Goal: Information Seeking & Learning: Learn about a topic

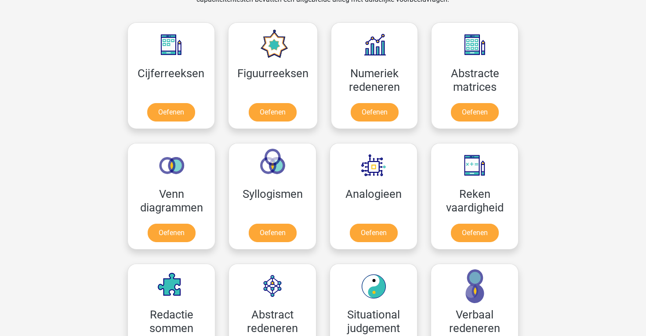
scroll to position [391, 0]
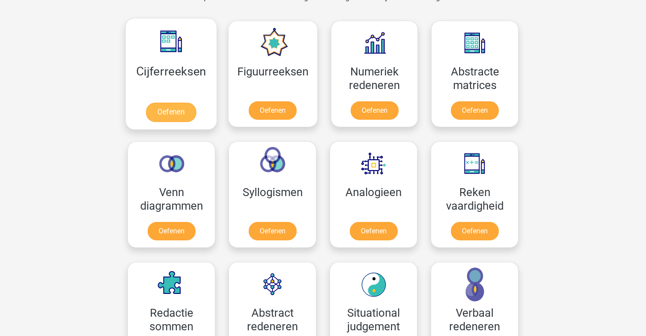
click at [174, 112] on link "Oefenen" at bounding box center [171, 112] width 50 height 19
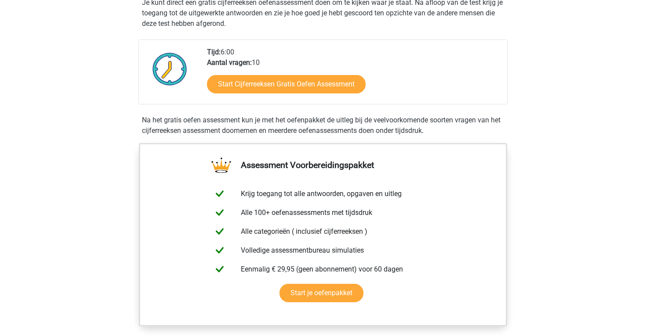
scroll to position [192, 0]
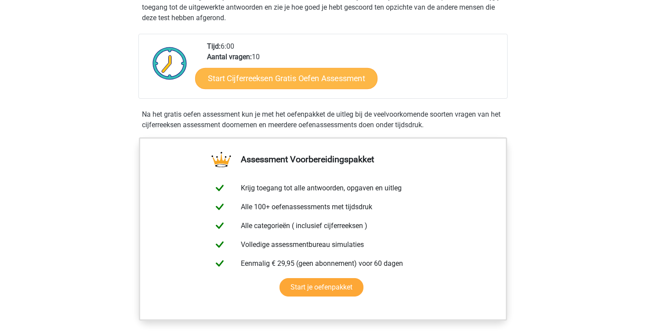
click at [321, 89] on link "Start Cijferreeksen Gratis Oefen Assessment" at bounding box center [286, 78] width 182 height 21
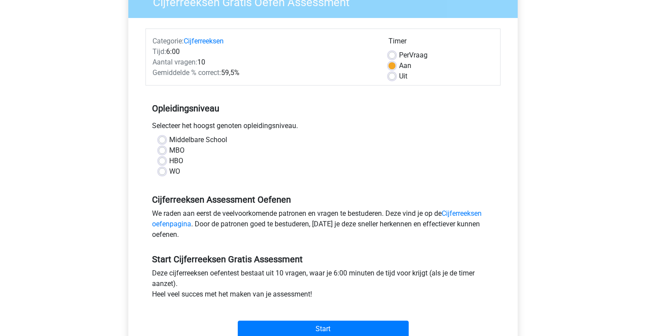
scroll to position [88, 0]
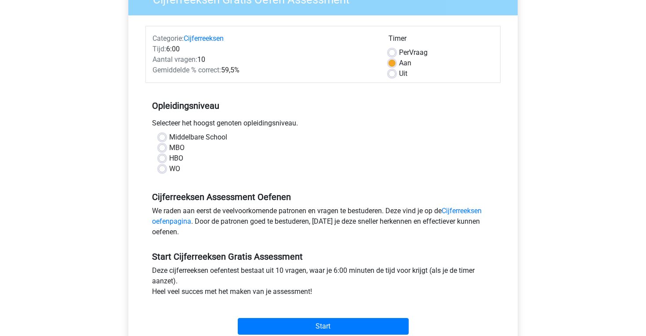
click at [169, 170] on label "WO" at bounding box center [174, 169] width 11 height 11
click at [165, 170] on input "WO" at bounding box center [162, 168] width 7 height 9
radio input "true"
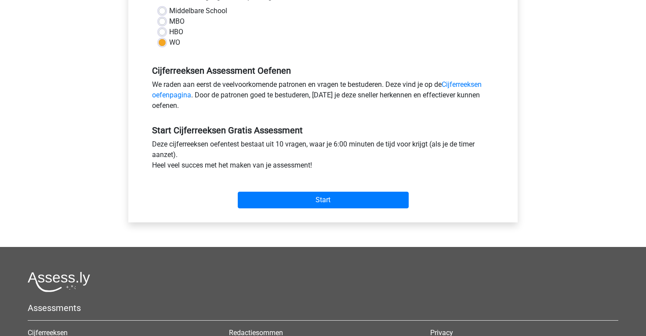
scroll to position [226, 0]
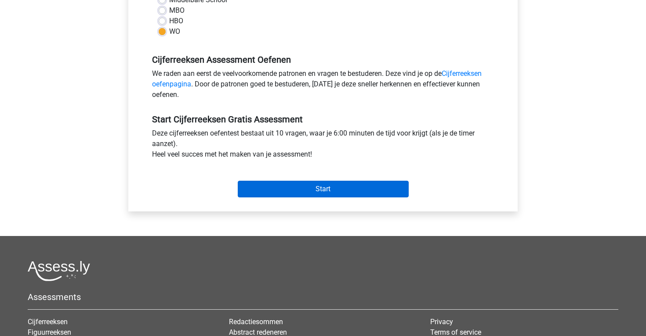
click at [323, 188] on input "Start" at bounding box center [323, 189] width 171 height 17
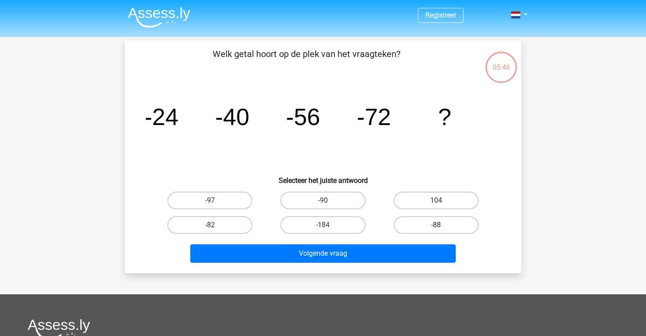
click at [424, 228] on label "-88" at bounding box center [435, 226] width 85 height 18
click at [436, 228] on input "-88" at bounding box center [439, 228] width 6 height 6
radio input "true"
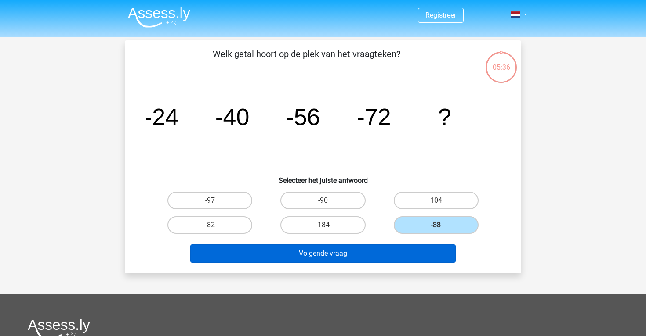
click at [341, 253] on button "Volgende vraag" at bounding box center [323, 254] width 266 height 18
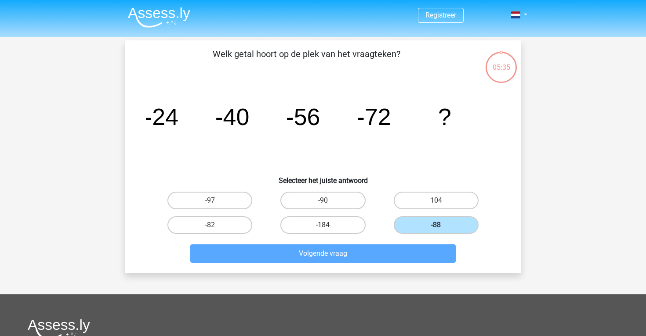
scroll to position [40, 0]
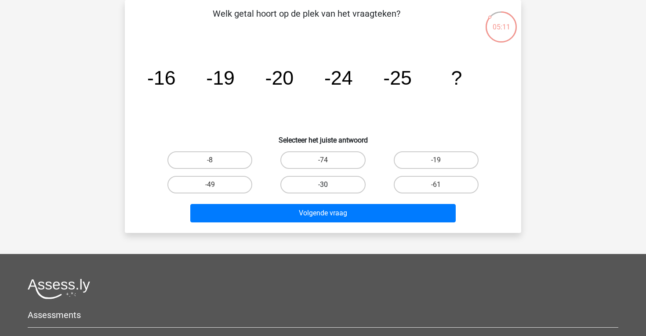
click at [335, 185] on label "-30" at bounding box center [322, 185] width 85 height 18
click at [328, 185] on input "-30" at bounding box center [326, 188] width 6 height 6
radio input "true"
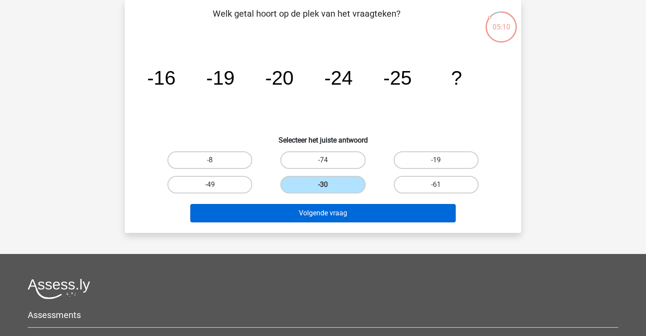
click at [360, 213] on button "Volgende vraag" at bounding box center [323, 213] width 266 height 18
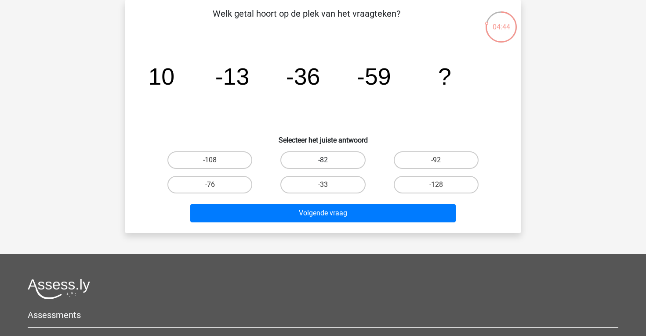
click at [322, 160] on label "-82" at bounding box center [322, 161] width 85 height 18
click at [323, 160] on input "-82" at bounding box center [326, 163] width 6 height 6
radio input "true"
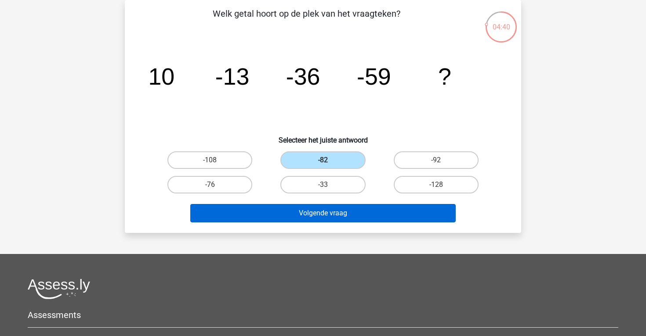
click at [349, 214] on button "Volgende vraag" at bounding box center [323, 213] width 266 height 18
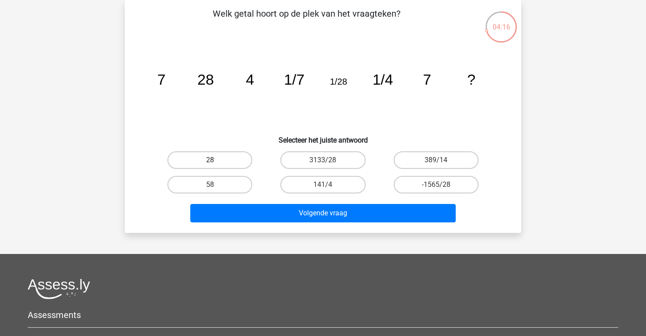
click at [223, 162] on label "28" at bounding box center [209, 161] width 85 height 18
click at [216, 162] on input "28" at bounding box center [213, 163] width 6 height 6
radio input "true"
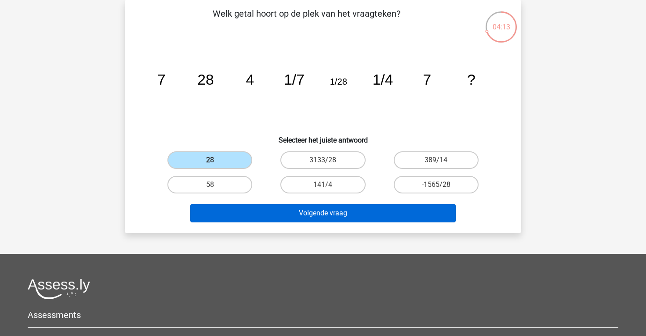
click at [348, 213] on button "Volgende vraag" at bounding box center [323, 213] width 266 height 18
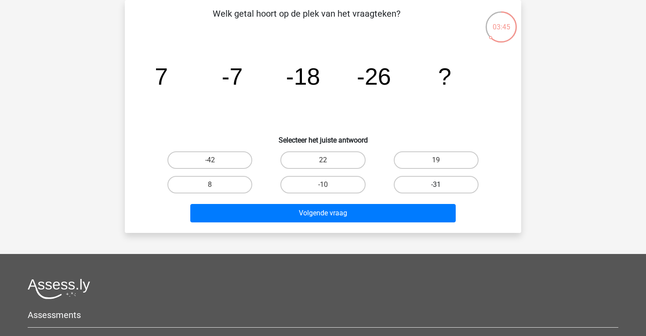
click at [415, 187] on label "-31" at bounding box center [435, 185] width 85 height 18
click at [436, 187] on input "-31" at bounding box center [439, 188] width 6 height 6
radio input "true"
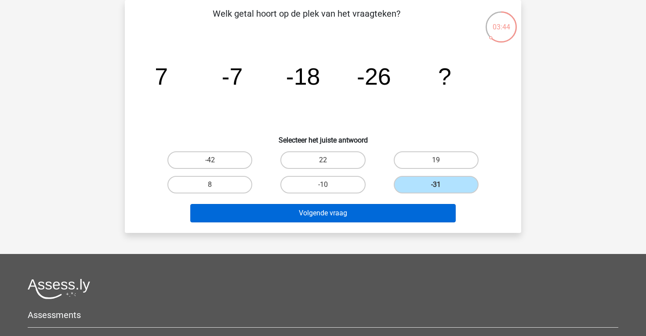
click at [352, 214] on button "Volgende vraag" at bounding box center [323, 213] width 266 height 18
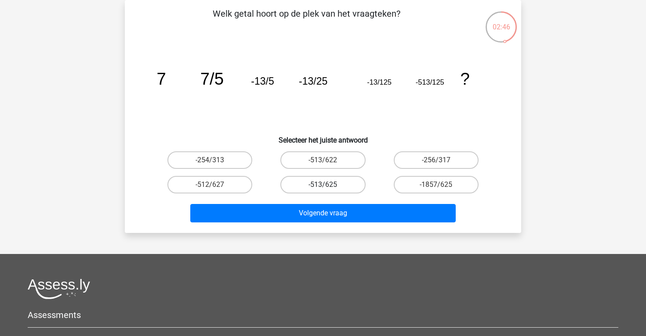
click at [348, 184] on label "-513/625" at bounding box center [322, 185] width 85 height 18
click at [328, 185] on input "-513/625" at bounding box center [326, 188] width 6 height 6
radio input "true"
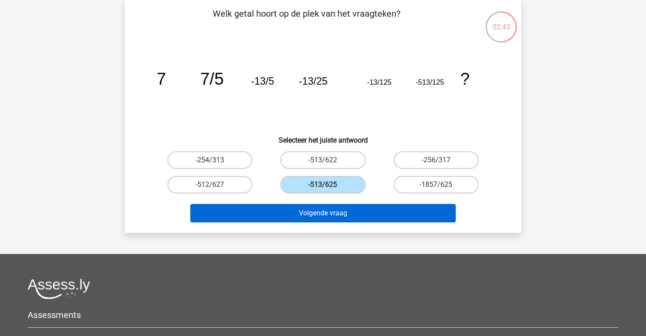
click at [379, 210] on button "Volgende vraag" at bounding box center [323, 213] width 266 height 18
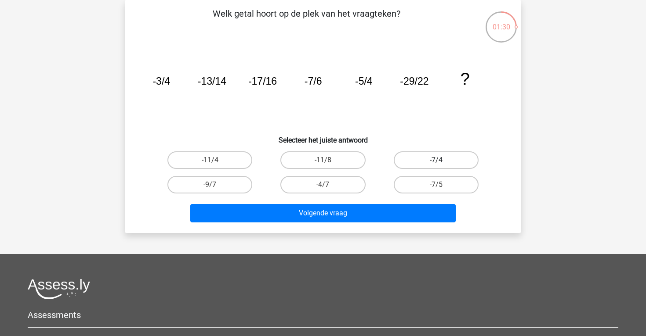
click at [418, 159] on label "-7/4" at bounding box center [435, 161] width 85 height 18
click at [436, 160] on input "-7/4" at bounding box center [439, 163] width 6 height 6
radio input "true"
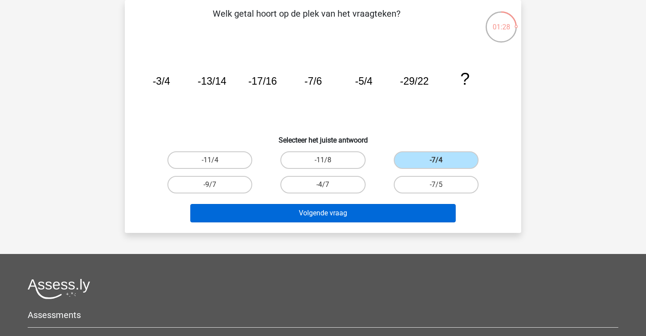
click at [342, 213] on button "Volgende vraag" at bounding box center [323, 213] width 266 height 18
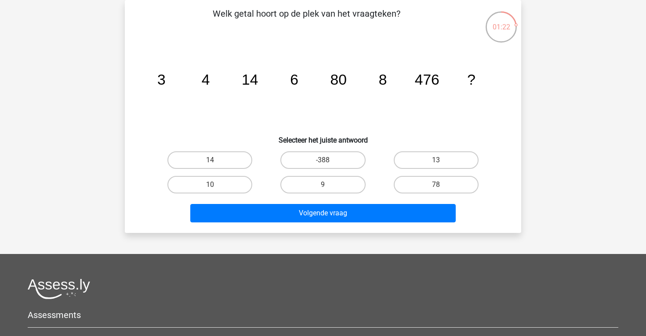
click at [250, 84] on tspan "14" at bounding box center [250, 80] width 16 height 16
click at [435, 183] on label "78" at bounding box center [435, 185] width 85 height 18
click at [436, 185] on input "78" at bounding box center [439, 188] width 6 height 6
radio input "true"
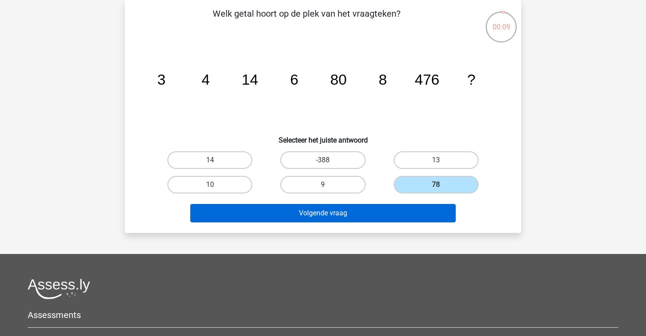
click at [341, 211] on button "Volgende vraag" at bounding box center [323, 213] width 266 height 18
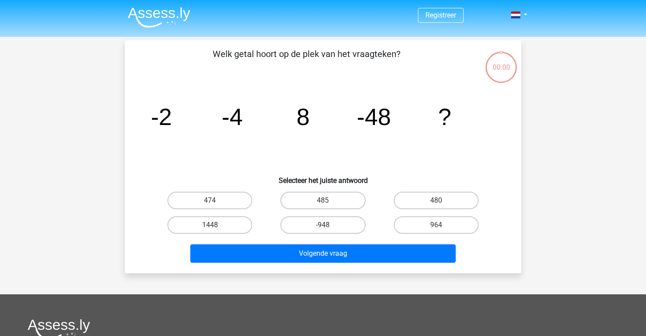
scroll to position [40, 0]
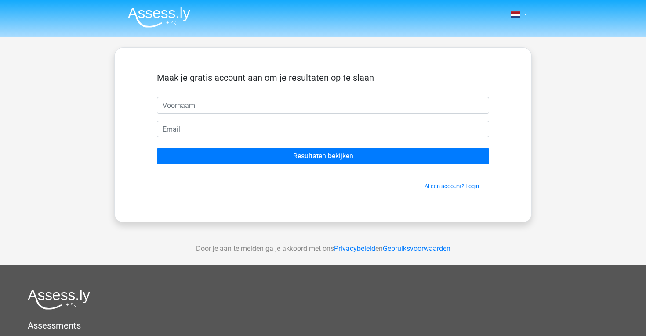
click at [245, 104] on input "text" at bounding box center [323, 105] width 332 height 17
click at [482, 105] on input "text" at bounding box center [323, 105] width 332 height 17
type input "KR"
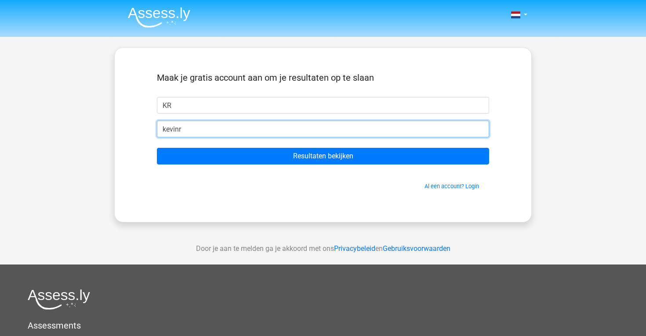
type input "[PERSON_NAME]"
type input "[PERSON_NAME][EMAIL_ADDRESS][DOMAIN_NAME]"
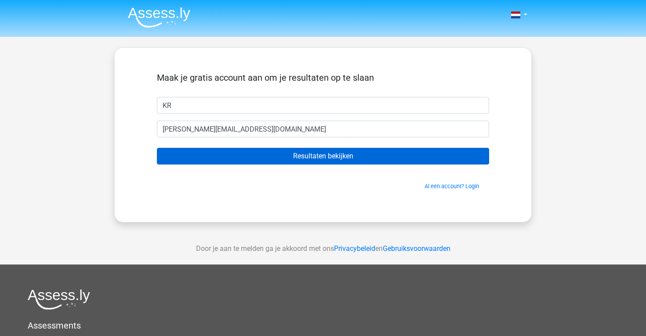
click at [321, 154] on input "Resultaten bekijken" at bounding box center [323, 156] width 332 height 17
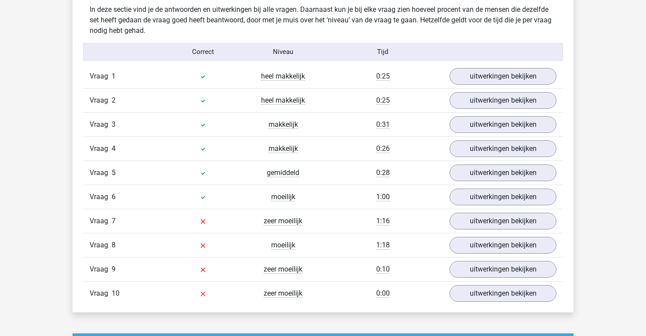
scroll to position [693, 0]
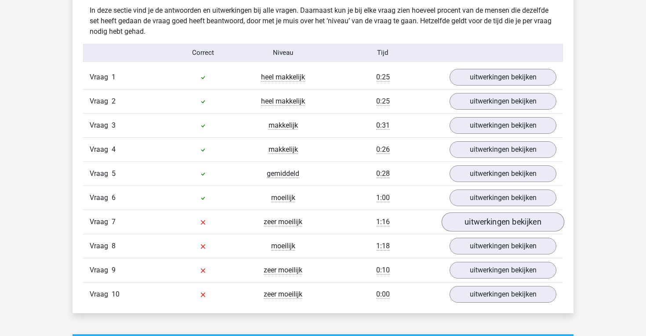
click at [509, 218] on link "uitwerkingen bekijken" at bounding box center [502, 222] width 123 height 19
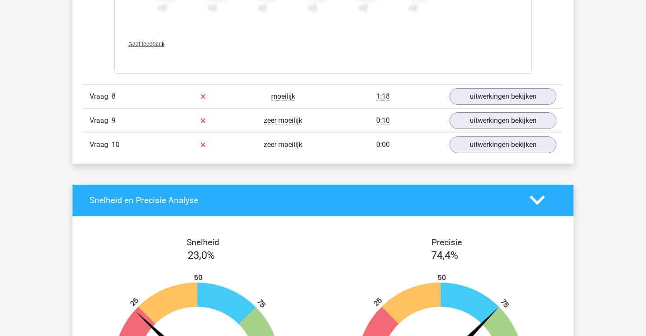
scroll to position [1382, 0]
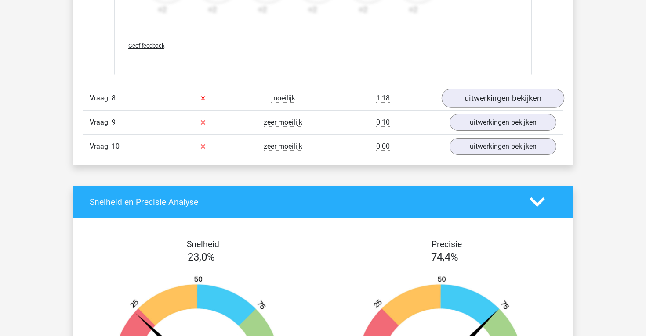
click at [489, 99] on link "uitwerkingen bekijken" at bounding box center [502, 98] width 123 height 19
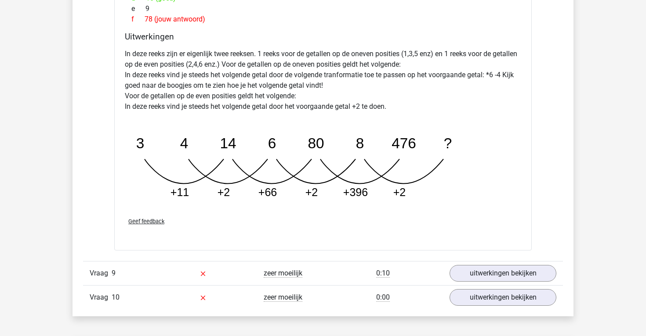
scroll to position [1675, 0]
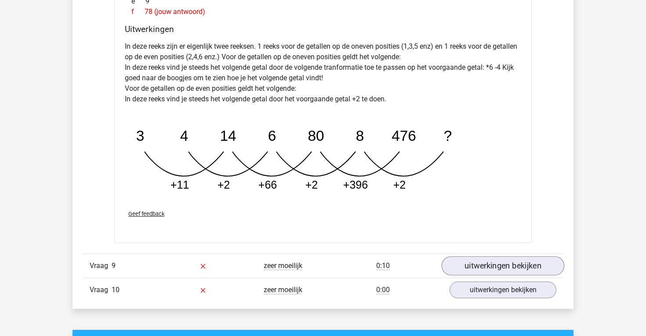
click at [507, 266] on link "uitwerkingen bekijken" at bounding box center [502, 265] width 123 height 19
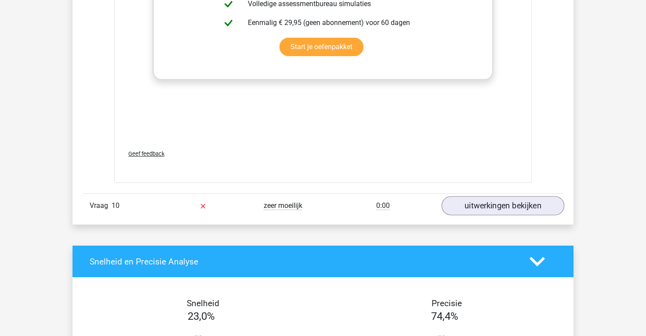
scroll to position [2302, 0]
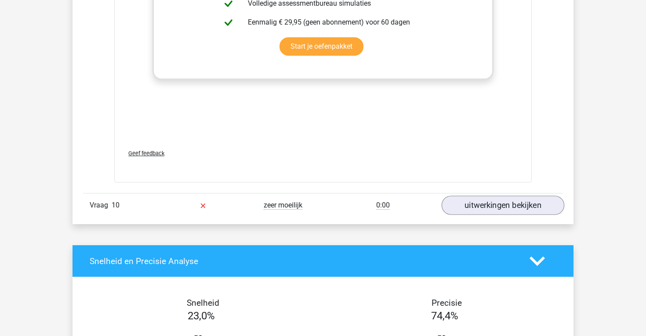
click at [507, 203] on link "uitwerkingen bekijken" at bounding box center [502, 205] width 123 height 19
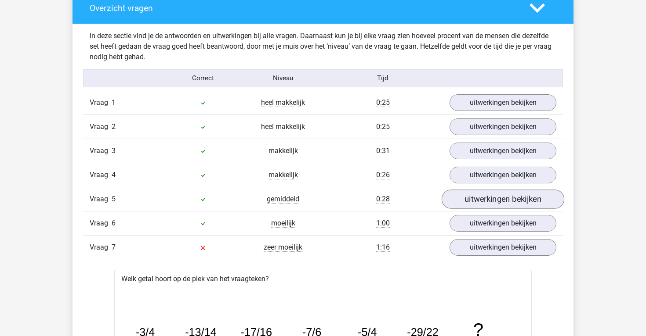
scroll to position [669, 0]
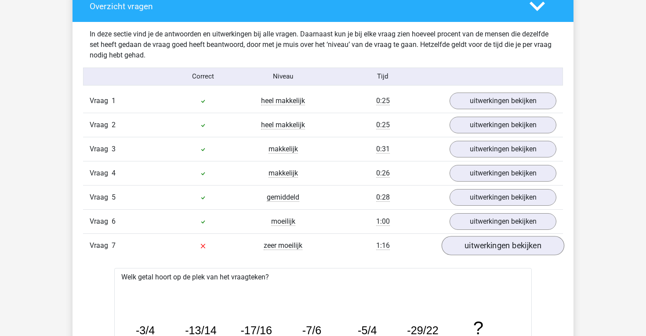
click at [499, 255] on link "uitwerkingen bekijken" at bounding box center [502, 245] width 123 height 19
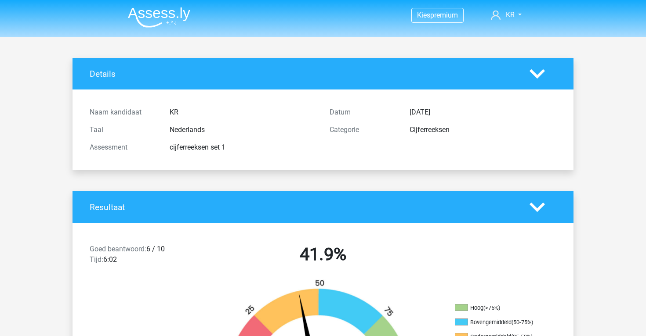
scroll to position [0, 0]
